Goal: Information Seeking & Learning: Compare options

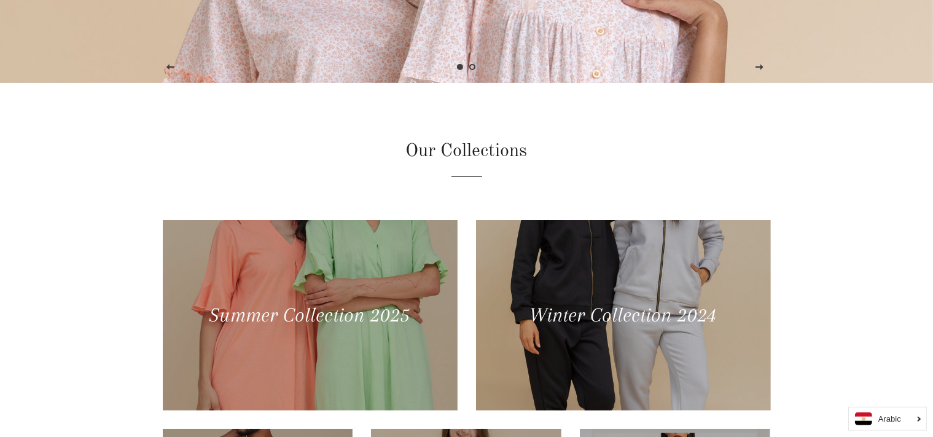
scroll to position [589, 0]
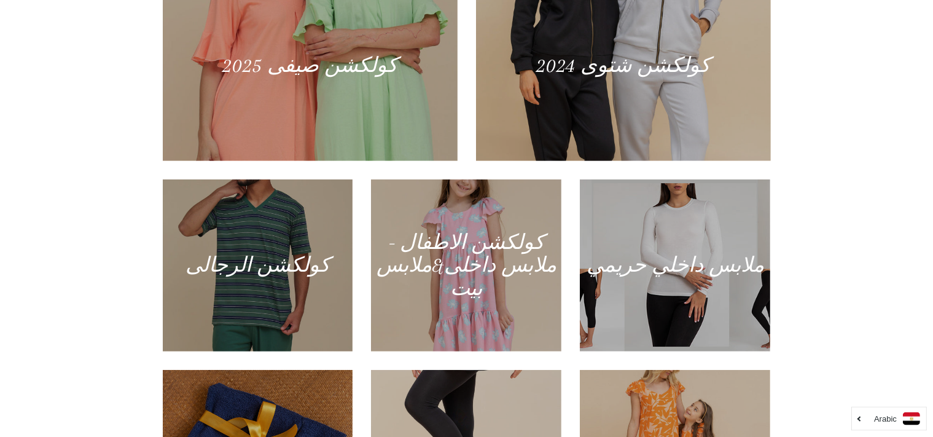
scroll to position [631, 0]
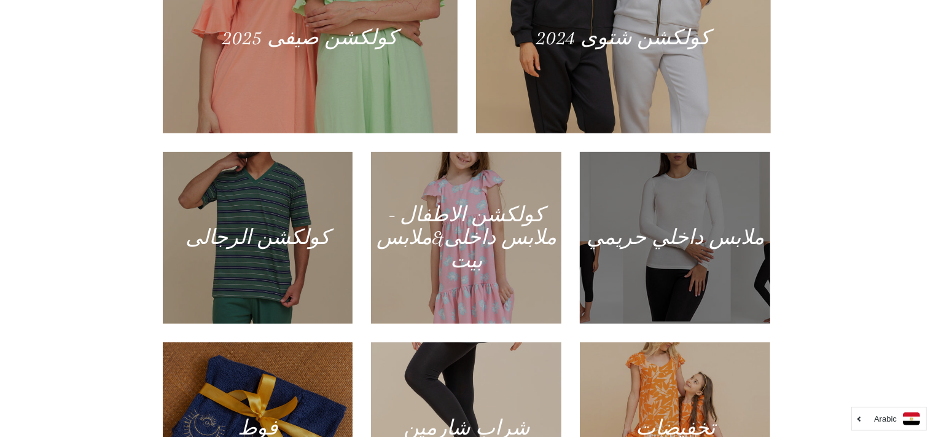
click at [659, 252] on div at bounding box center [675, 237] width 196 height 177
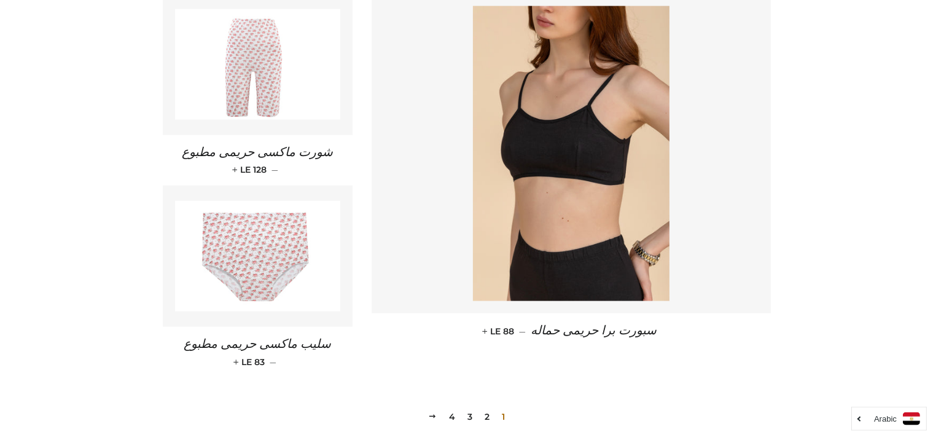
scroll to position [1789, 0]
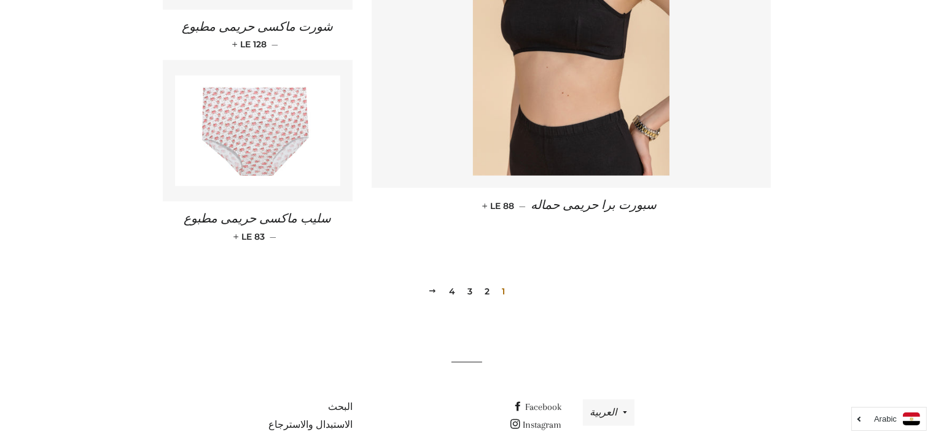
click at [485, 282] on link "2" at bounding box center [487, 291] width 15 height 18
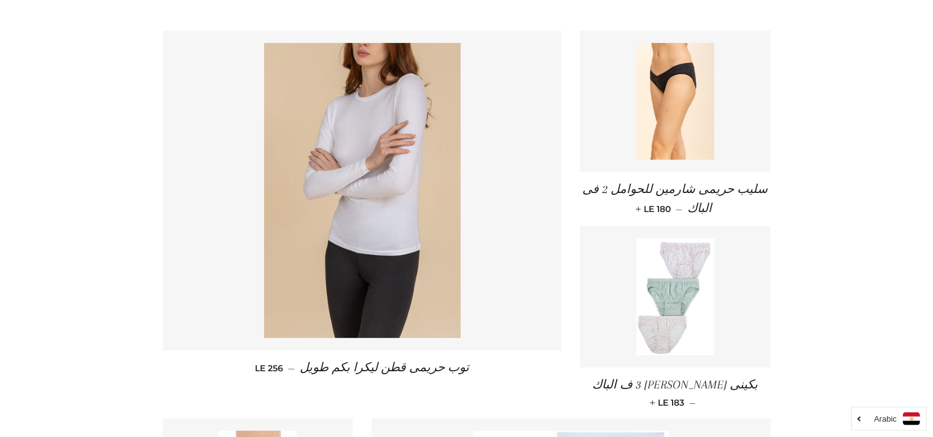
scroll to position [520, 0]
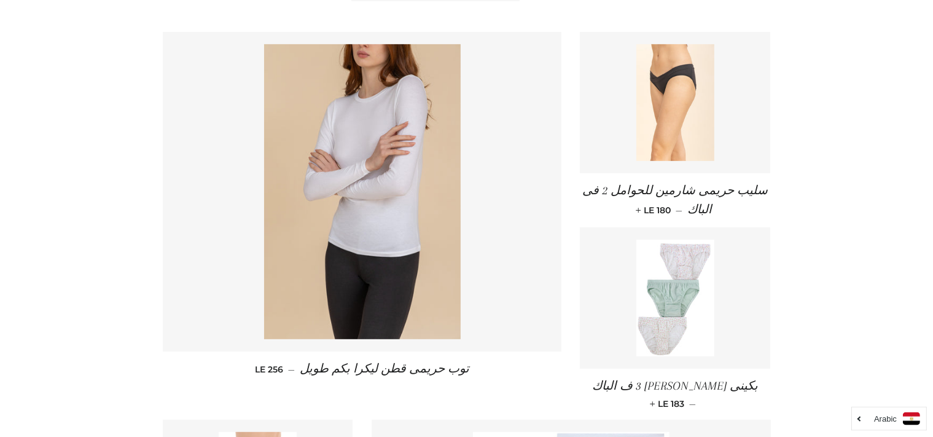
click at [631, 148] on link at bounding box center [675, 102] width 190 height 141
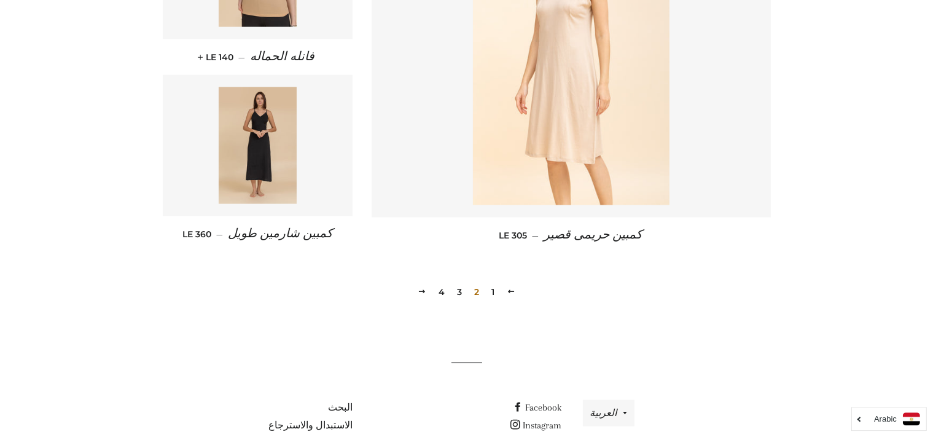
scroll to position [1764, 0]
click at [459, 282] on link "3" at bounding box center [459, 291] width 15 height 18
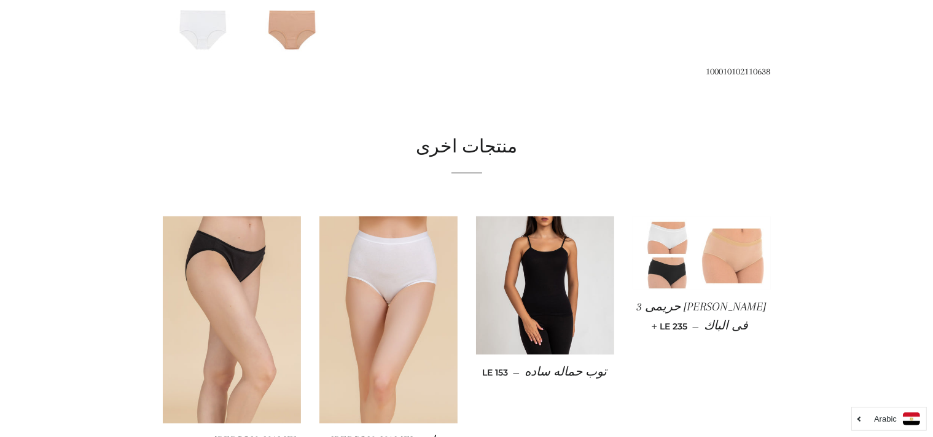
scroll to position [746, 0]
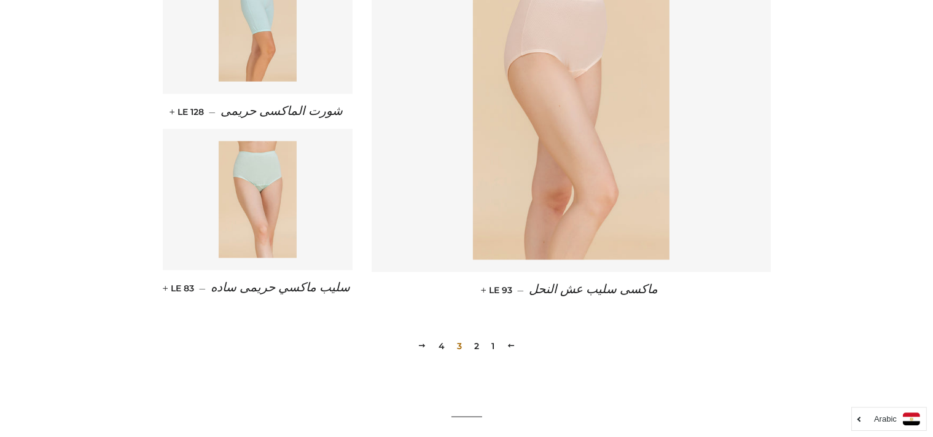
scroll to position [1775, 0]
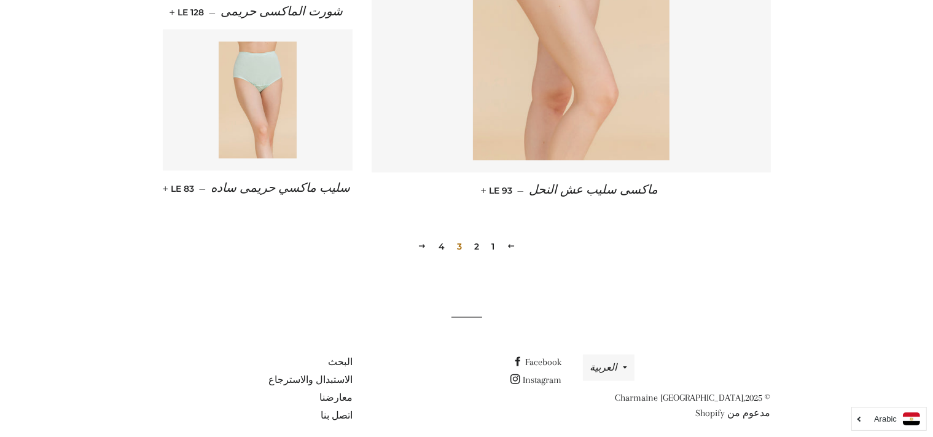
click at [476, 237] on link "2" at bounding box center [476, 246] width 15 height 18
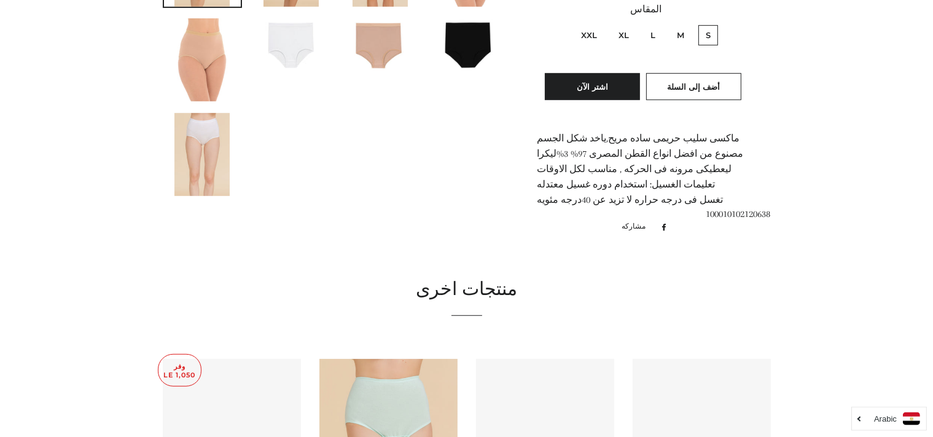
scroll to position [751, 0]
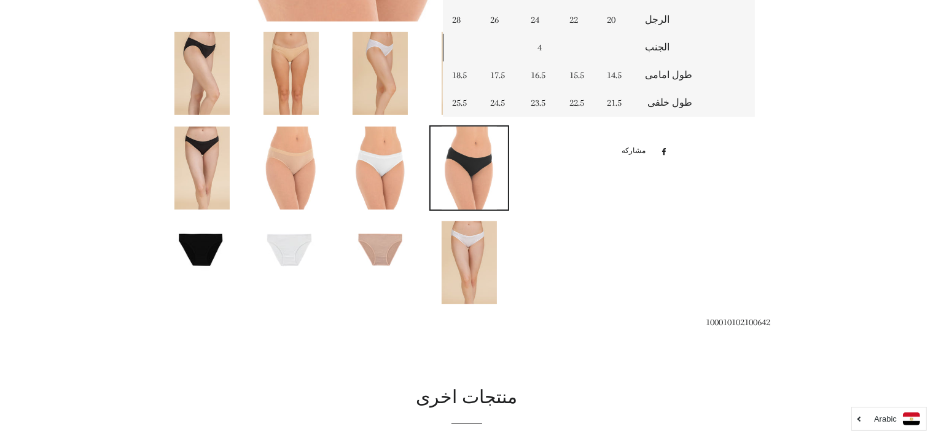
scroll to position [639, 0]
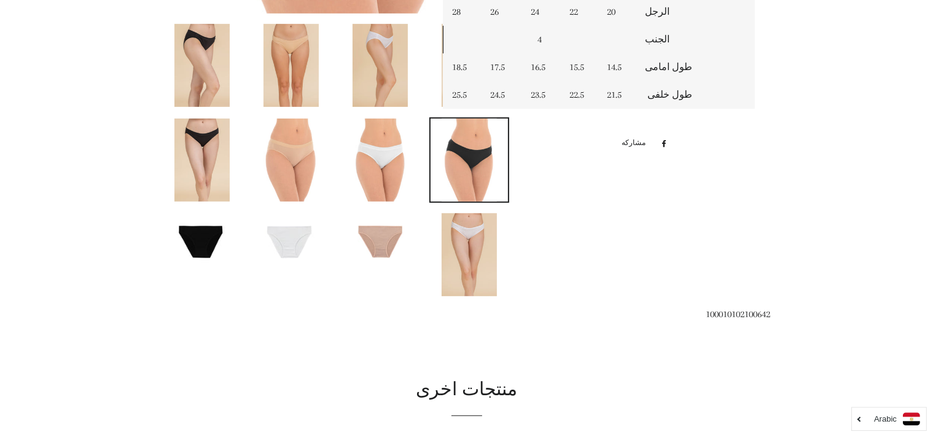
click at [748, 335] on div at bounding box center [466, 142] width 645 height 1298
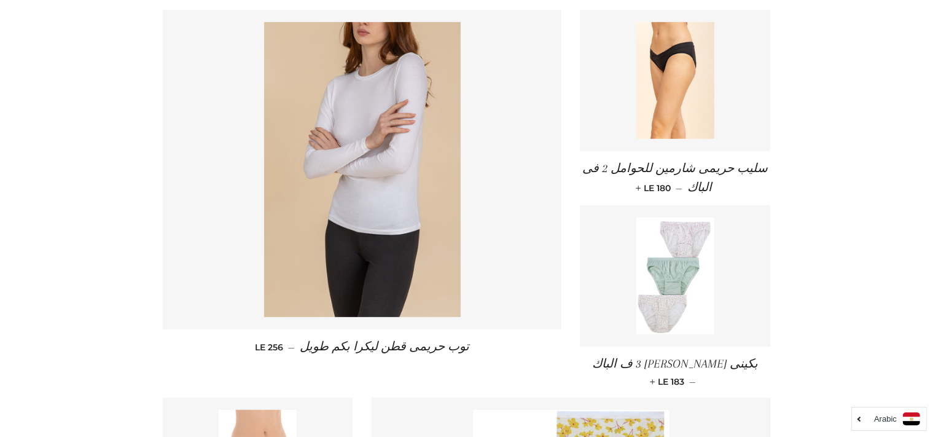
scroll to position [540, 0]
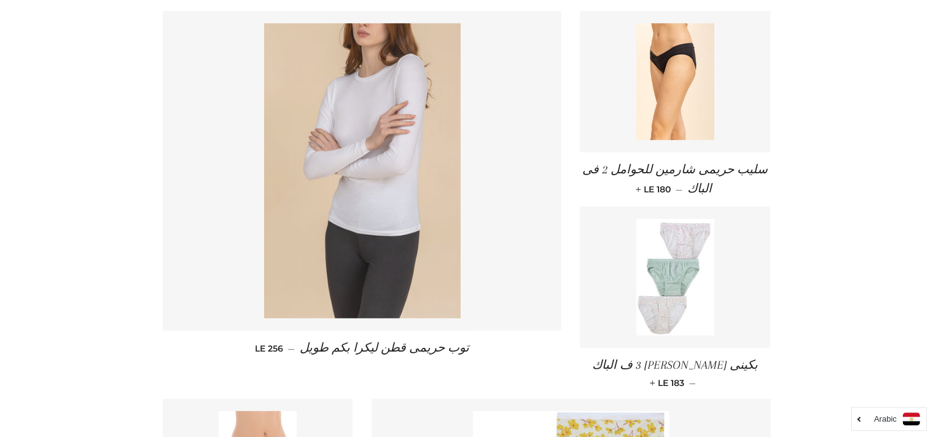
click at [382, 241] on img at bounding box center [362, 170] width 197 height 295
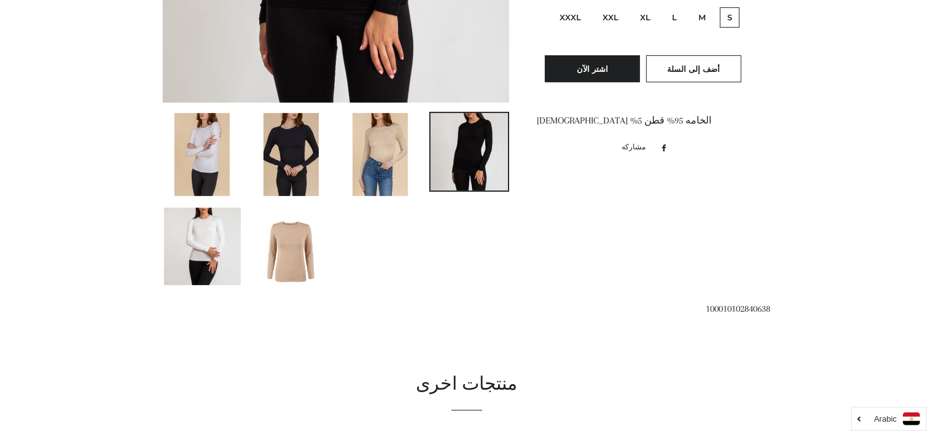
scroll to position [377, 0]
